Goal: Find specific page/section: Find specific page/section

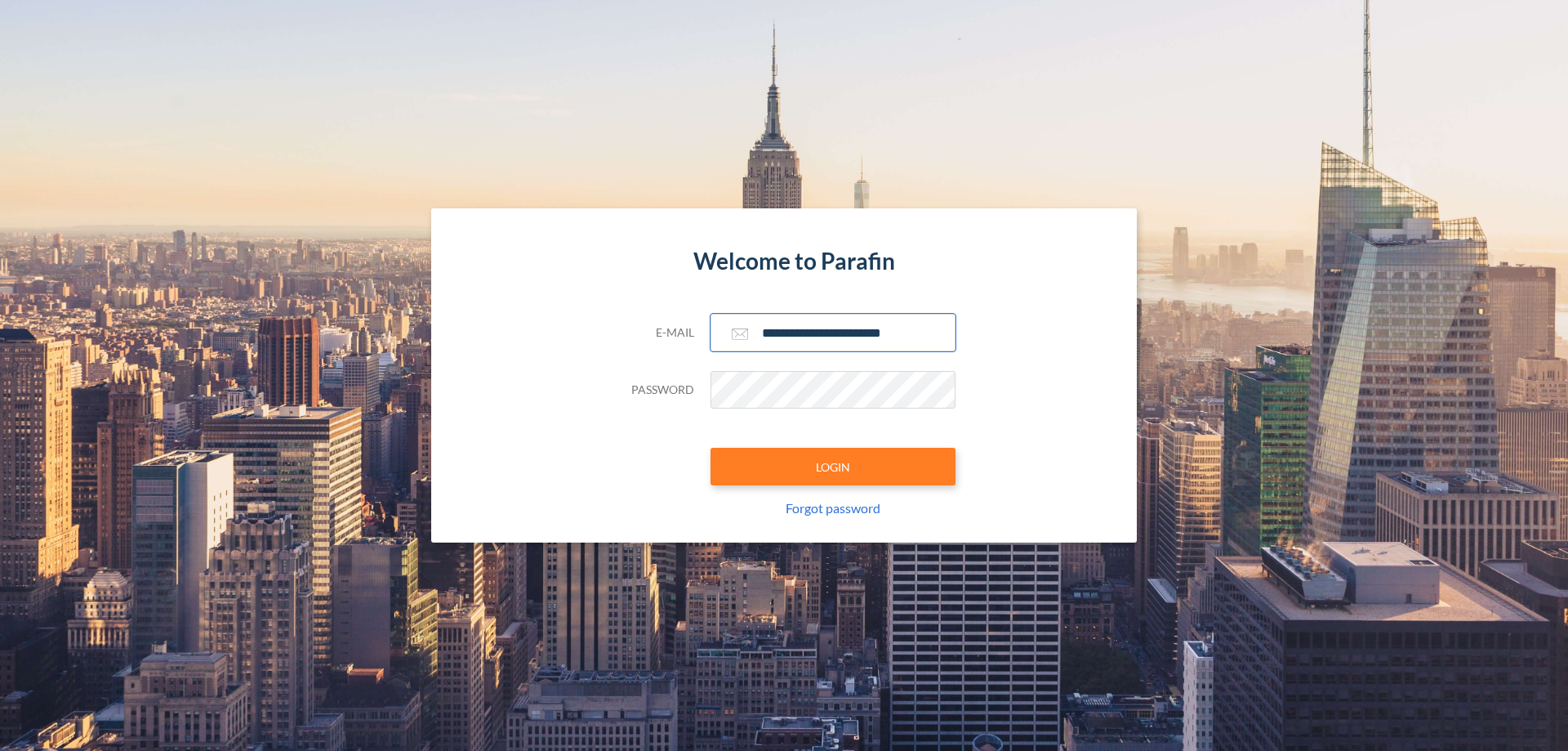
type input "**********"
click at [833, 467] on button "LOGIN" at bounding box center [833, 466] width 245 height 38
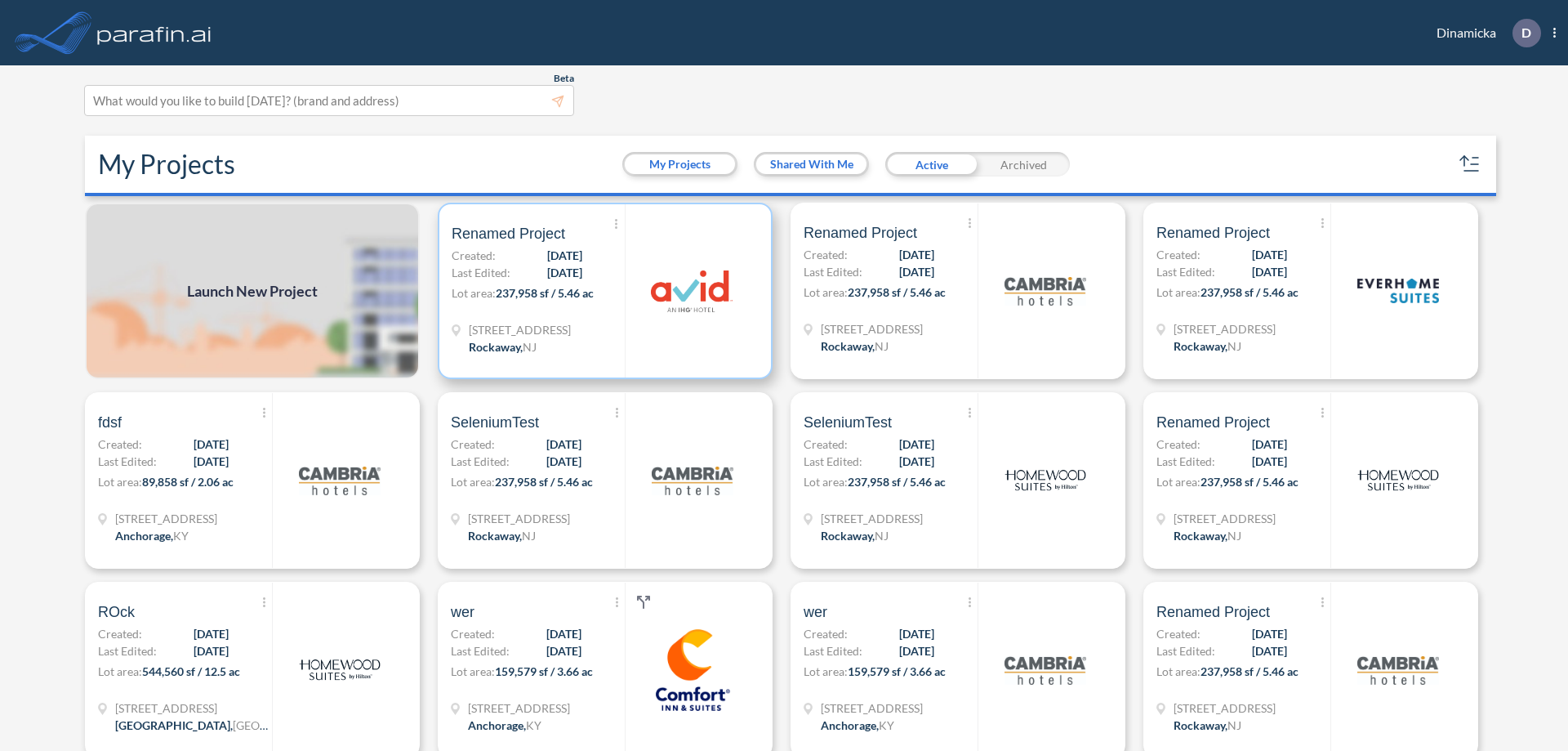
scroll to position [4, 0]
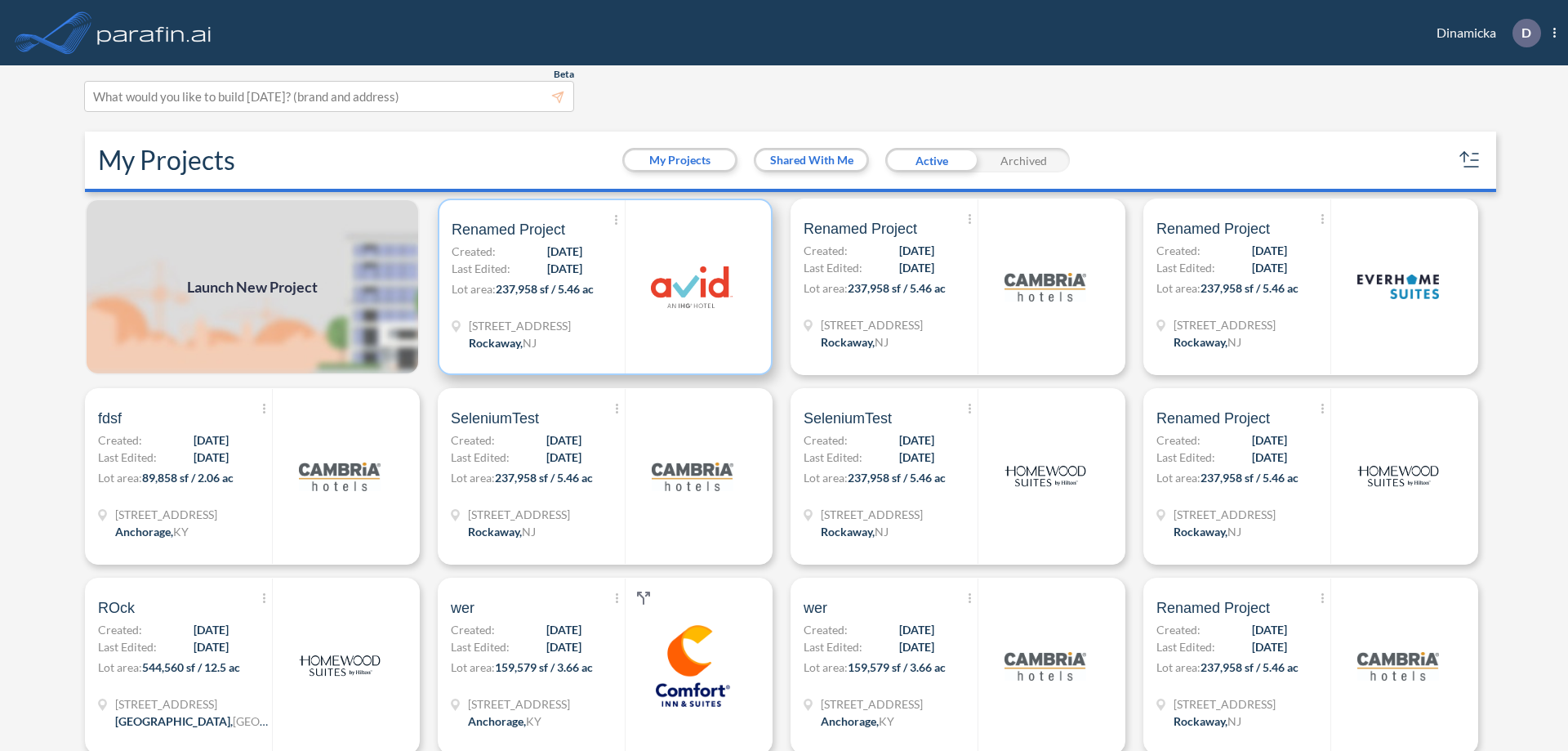
click at [602, 287] on p "Lot area: 237,958 sf / 5.46 ac" at bounding box center [538, 291] width 174 height 24
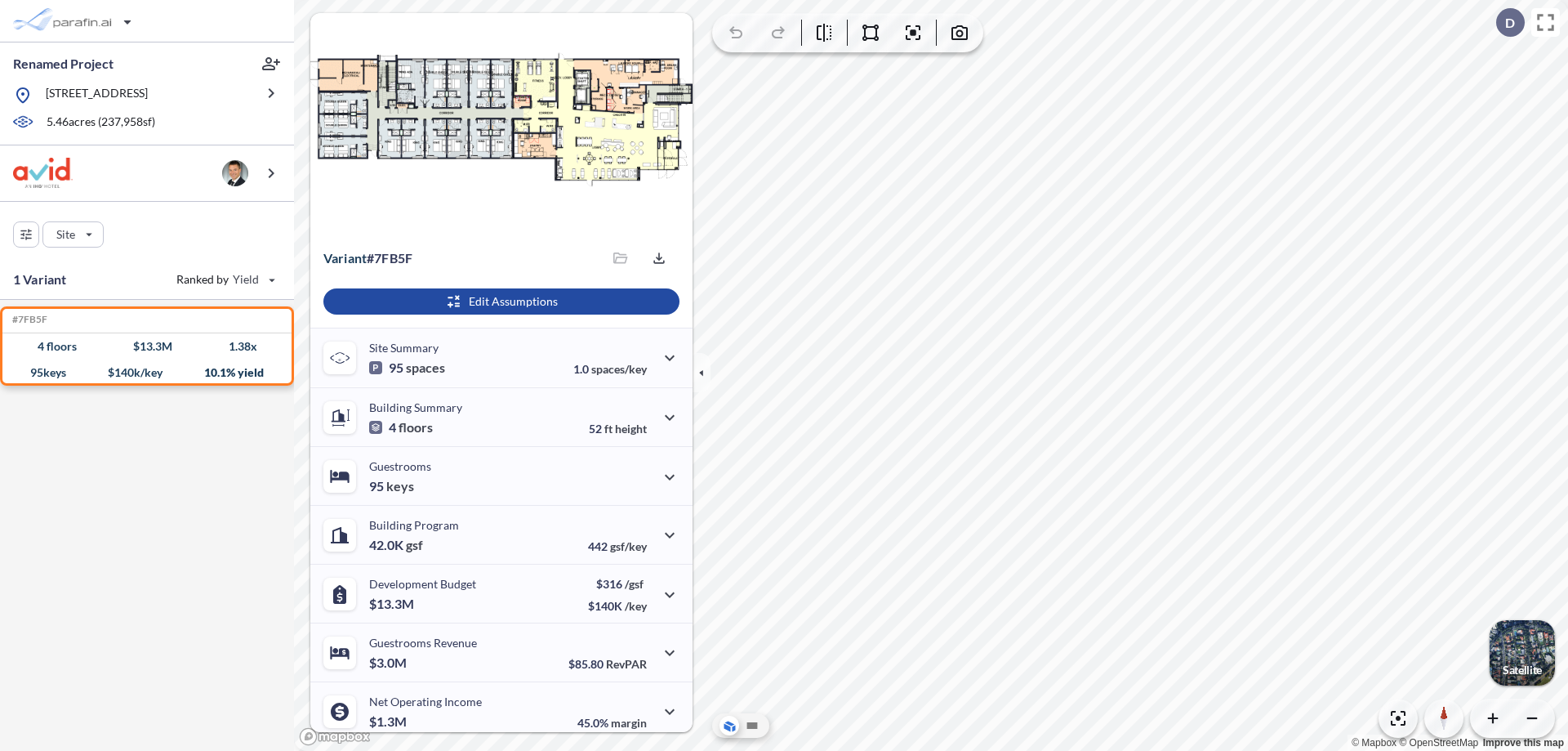
scroll to position [68, 0]
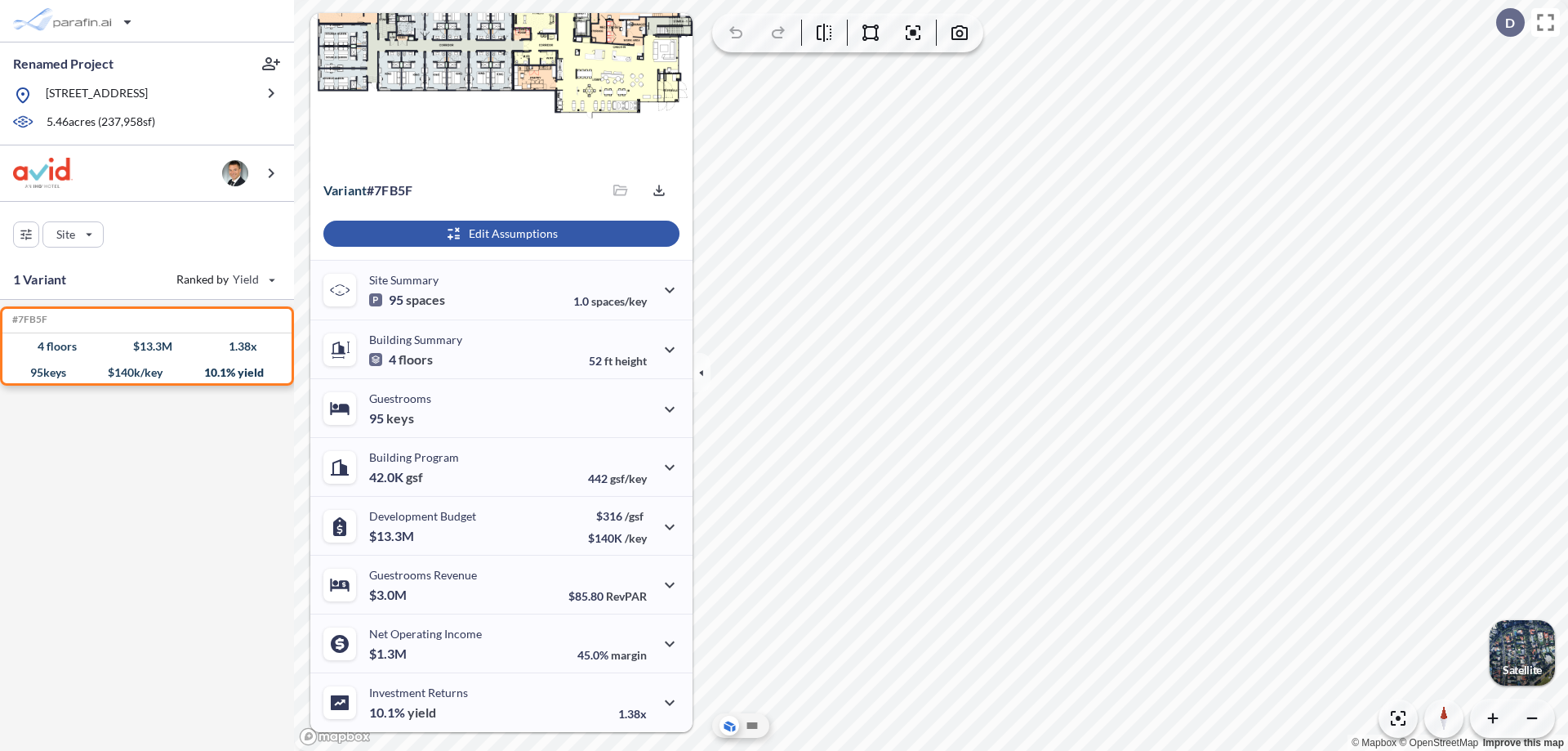
click at [499, 234] on div "button" at bounding box center [501, 234] width 356 height 26
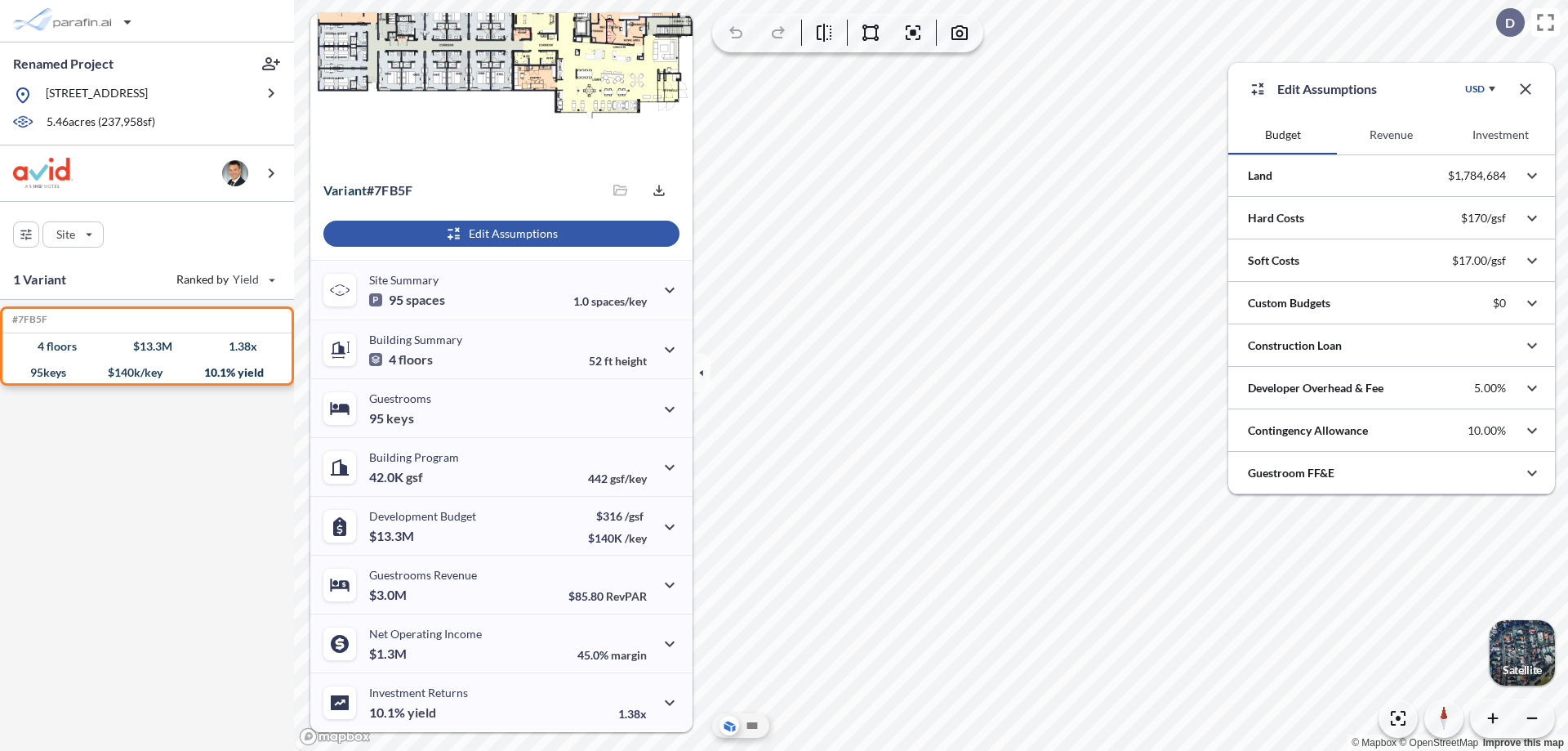
click at [1391, 135] on button "Revenue" at bounding box center [1391, 134] width 109 height 39
